Goal: Task Accomplishment & Management: Use online tool/utility

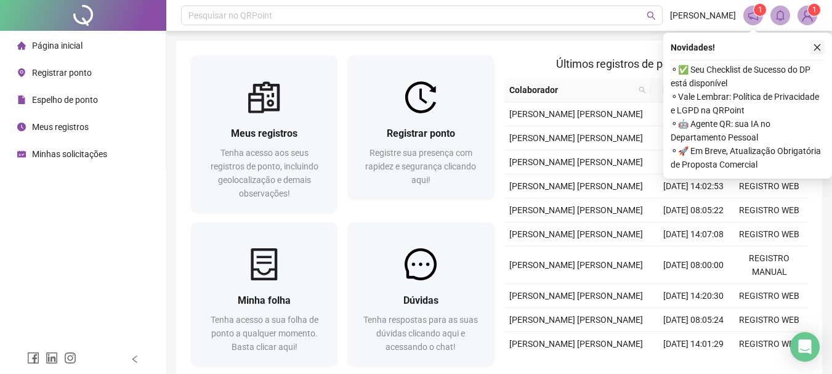
click at [819, 46] on icon "close" at bounding box center [817, 47] width 9 height 9
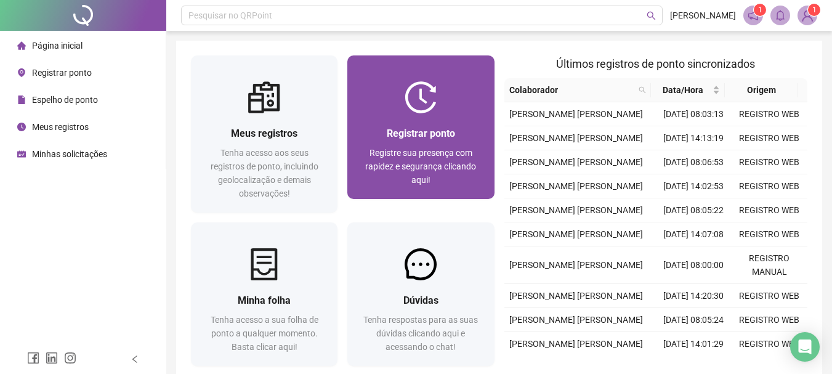
click at [475, 86] on div at bounding box center [420, 97] width 147 height 32
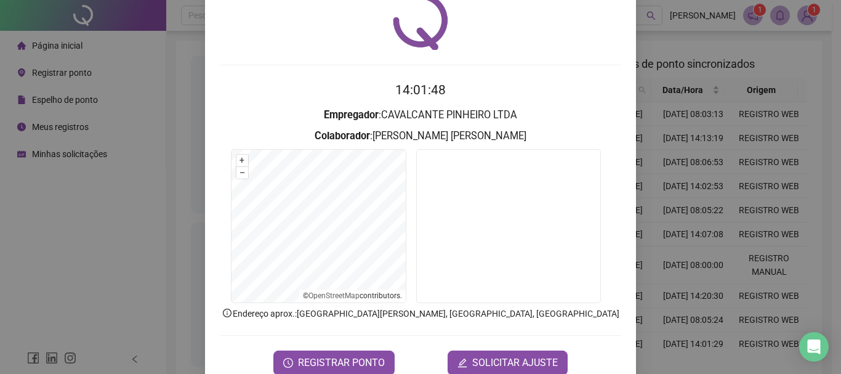
scroll to position [80, 0]
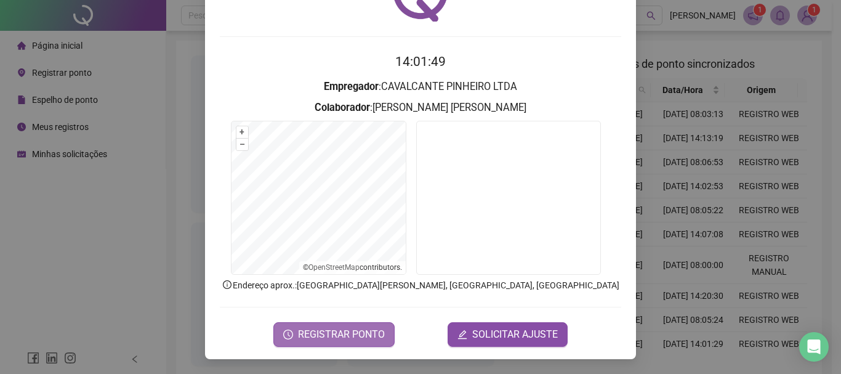
click at [374, 326] on button "REGISTRAR PONTO" at bounding box center [333, 334] width 121 height 25
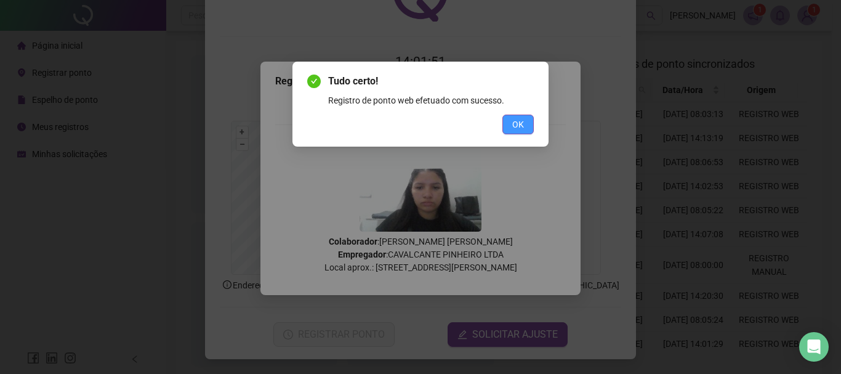
click at [521, 125] on span "OK" at bounding box center [518, 125] width 12 height 14
